Goal: Task Accomplishment & Management: Complete application form

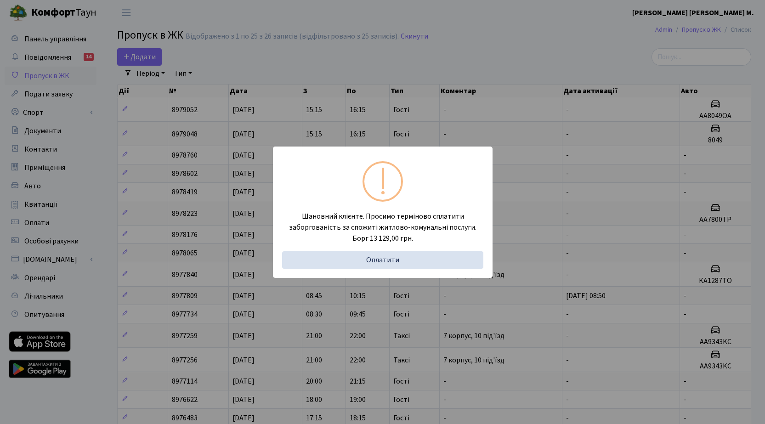
select select "25"
click at [154, 57] on div "Шановний клієнте. Просимо терміново сплатити заборгованість за спожиті житлово-…" at bounding box center [382, 212] width 765 height 424
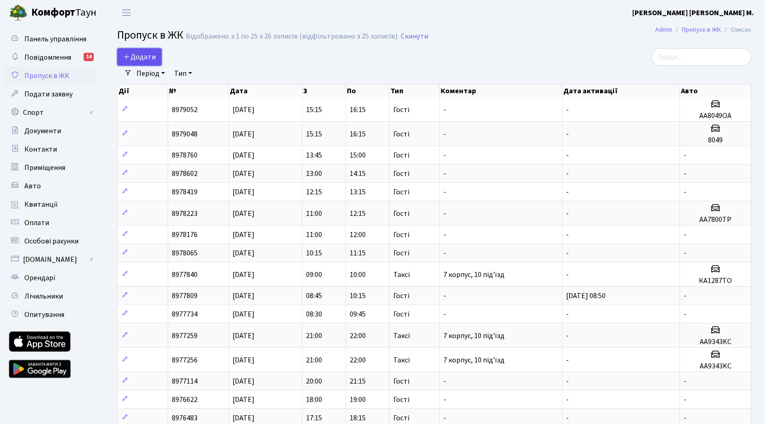
click at [142, 57] on span "Додати" at bounding box center [139, 57] width 33 height 10
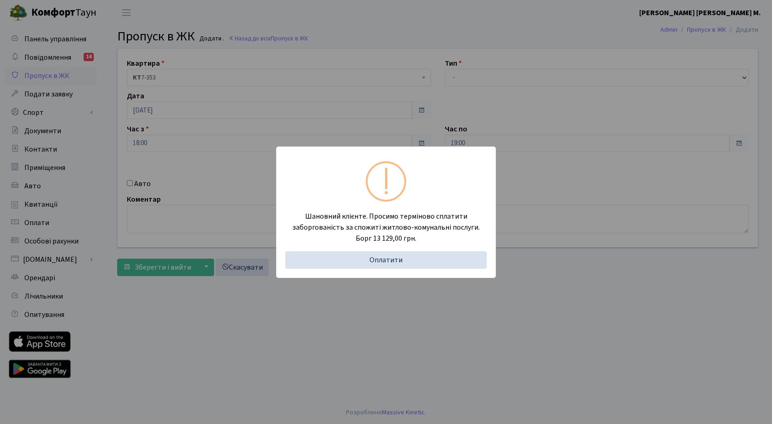
click at [382, 92] on div "Шановний клієнте. Просимо терміново сплатити заборгованість за спожиті житлово-…" at bounding box center [386, 212] width 772 height 424
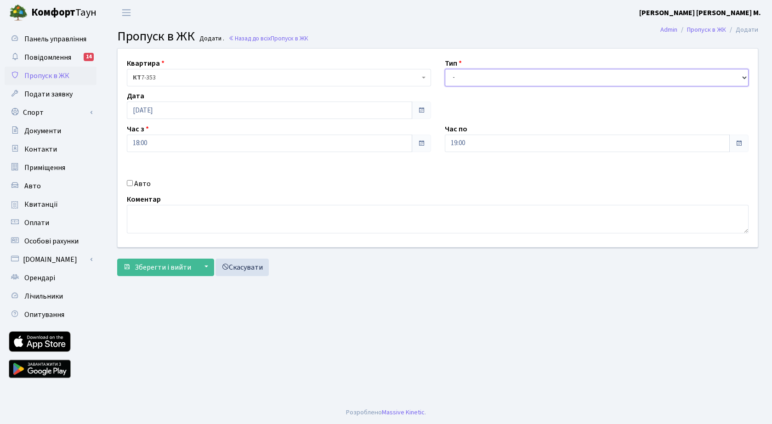
drag, startPoint x: 486, startPoint y: 77, endPoint x: 492, endPoint y: 83, distance: 9.1
click at [488, 77] on select "- Доставка Таксі Гості Сервіс" at bounding box center [597, 77] width 304 height 17
select select "3"
click at [445, 69] on select "- Доставка Таксі Гості Сервіс" at bounding box center [597, 77] width 304 height 17
click at [158, 264] on span "Зберегти і вийти" at bounding box center [163, 267] width 57 height 10
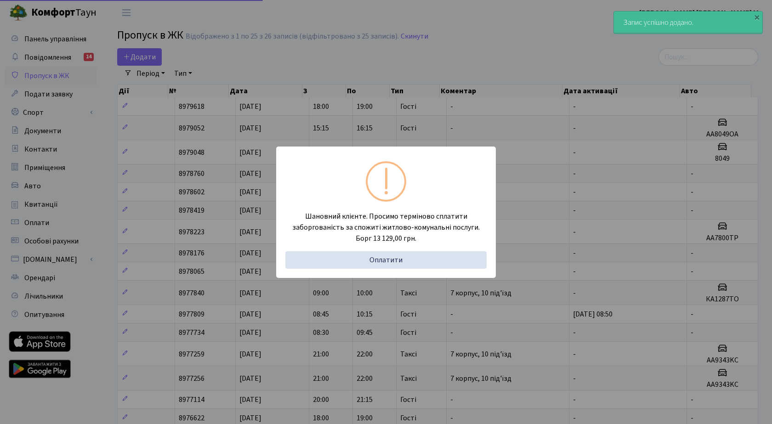
select select "25"
